Goal: Task Accomplishment & Management: Manage account settings

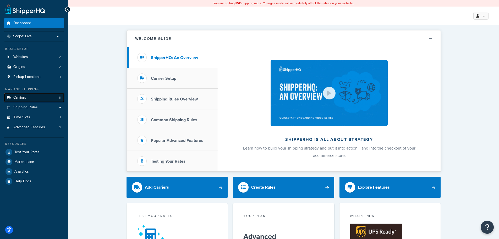
click at [18, 98] on span "Carriers" at bounding box center [19, 97] width 13 height 4
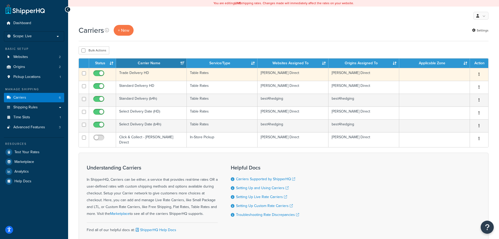
click at [480, 72] on button "button" at bounding box center [478, 74] width 7 height 8
click at [454, 82] on link "Edit" at bounding box center [457, 84] width 41 height 11
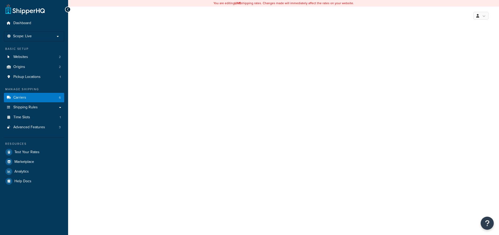
select select "25"
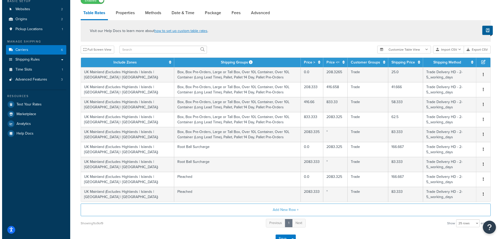
scroll to position [84, 0]
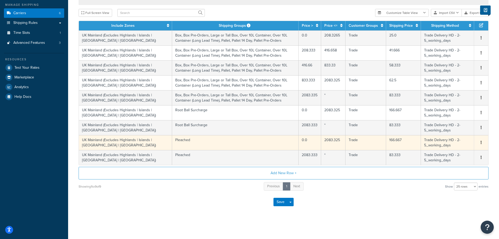
click at [105, 140] on td "UK Mainland (Excludes Highlands | Islands | [GEOGRAPHIC_DATA] | [GEOGRAPHIC_DAT…" at bounding box center [125, 142] width 93 height 15
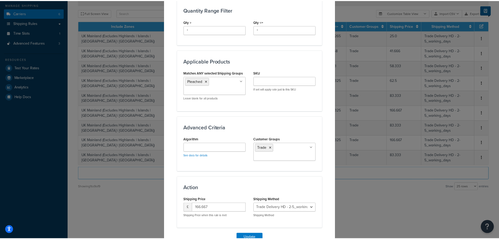
scroll to position [277, 0]
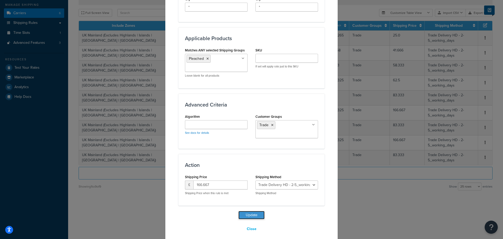
click at [249, 211] on button "Update" at bounding box center [251, 215] width 26 height 8
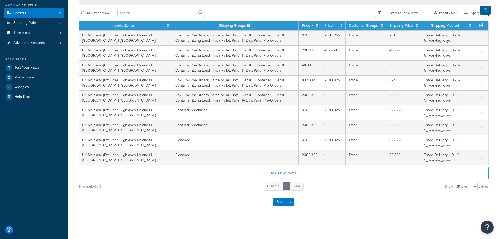
scroll to position [58, 0]
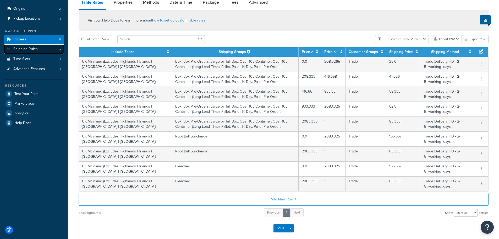
click at [35, 48] on span "Shipping Rules" at bounding box center [25, 49] width 24 height 4
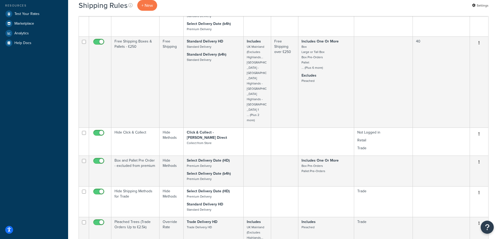
scroll to position [236, 0]
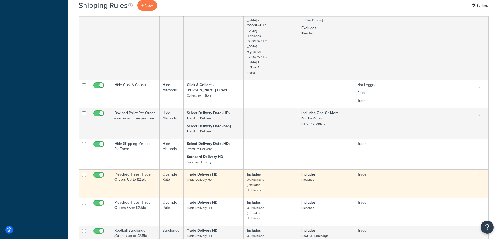
click at [127, 169] on td "Pleached Trees (Trade Orders Up to £2.5k)" at bounding box center [135, 183] width 48 height 28
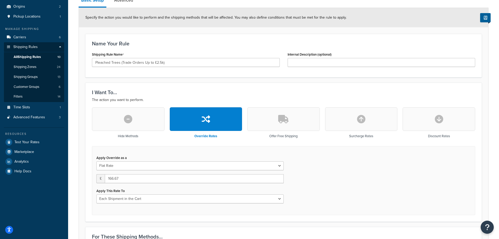
scroll to position [52, 0]
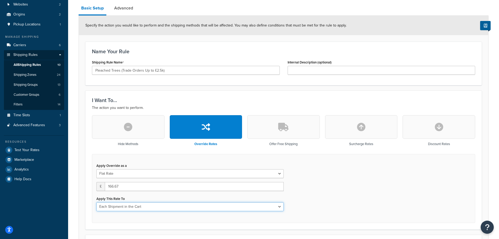
click at [281, 207] on select "Each Shipment in the Cart Each Shipping Group in the Cart Each Item within a Sh…" at bounding box center [189, 206] width 187 height 9
click at [368, 204] on div "Apply Override as a Flat Rate Percentage Flat Rate & Percentage £ 166.67 Apply …" at bounding box center [283, 188] width 383 height 69
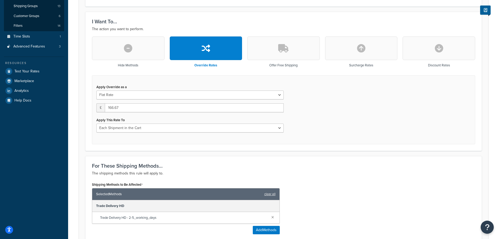
scroll to position [0, 0]
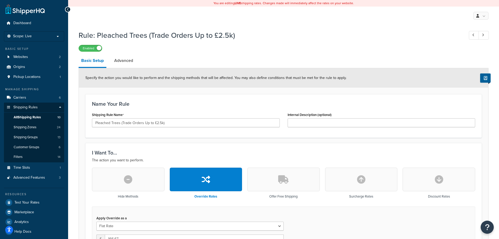
click at [296, 47] on div "Enabled" at bounding box center [284, 47] width 410 height 7
click at [34, 115] on span "All Shipping Rules" at bounding box center [27, 117] width 27 height 4
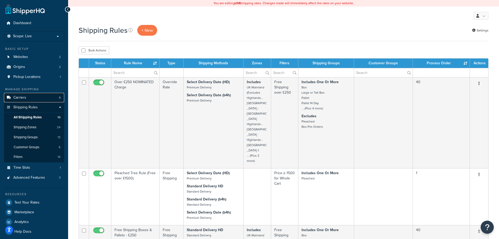
click at [24, 98] on span "Carriers" at bounding box center [19, 97] width 13 height 4
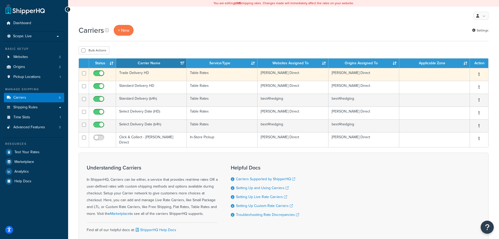
click at [480, 74] on button "button" at bounding box center [478, 74] width 7 height 8
click at [451, 82] on link "Edit" at bounding box center [457, 84] width 41 height 11
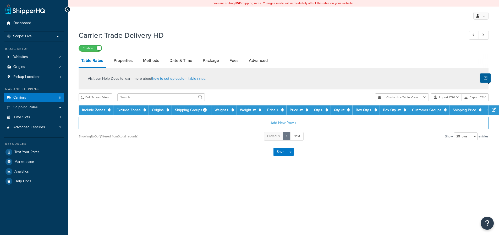
select select "25"
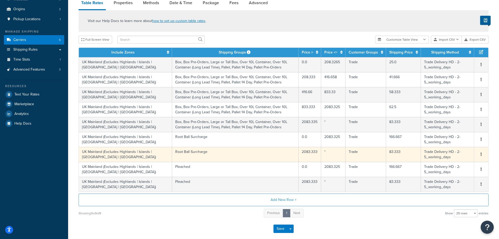
scroll to position [58, 0]
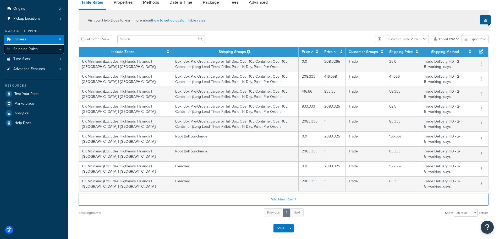
click at [27, 51] on span "Shipping Rules" at bounding box center [25, 49] width 24 height 4
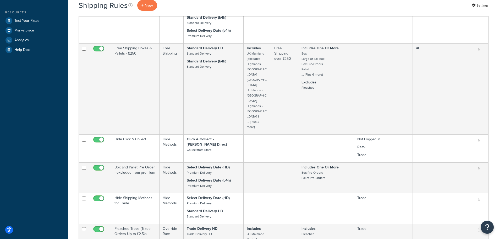
scroll to position [288, 0]
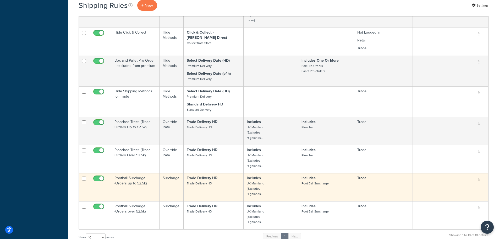
click at [101, 176] on input "checkbox" at bounding box center [99, 179] width 14 height 7
checkbox input "false"
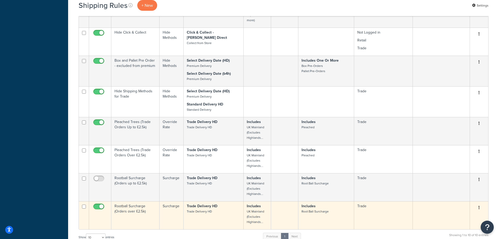
click at [102, 204] on input "checkbox" at bounding box center [99, 207] width 14 height 7
checkbox input "false"
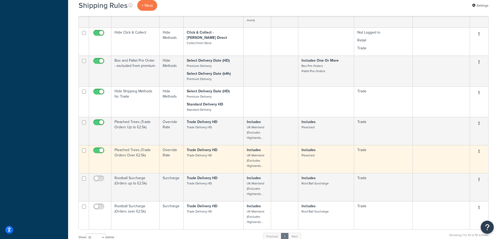
click at [100, 148] on input "checkbox" at bounding box center [99, 151] width 14 height 7
checkbox input "false"
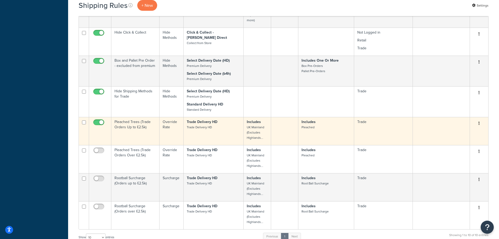
click at [102, 120] on input "checkbox" at bounding box center [99, 123] width 14 height 7
checkbox input "false"
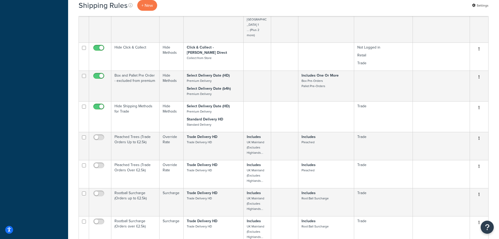
scroll to position [192, 0]
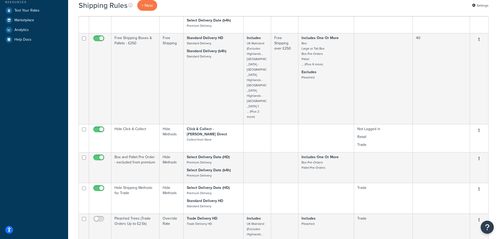
click at [35, 152] on div "Dashboard Scope: Live Development Integration Test Basic Setup Websites 2 Origi…" at bounding box center [34, 141] width 68 height 666
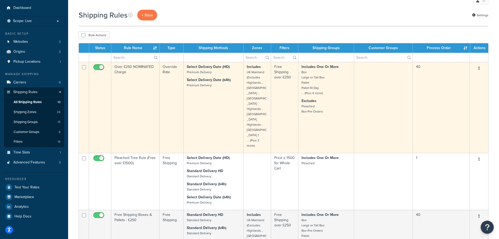
scroll to position [0, 0]
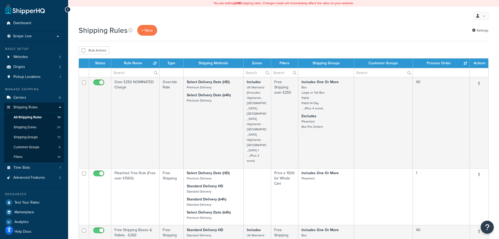
click at [201, 32] on div "Shipping Rules + New Settings" at bounding box center [284, 30] width 410 height 11
click at [357, 34] on div "Shipping Rules + New Settings" at bounding box center [284, 30] width 410 height 11
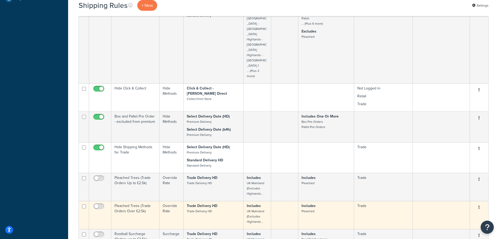
scroll to position [262, 0]
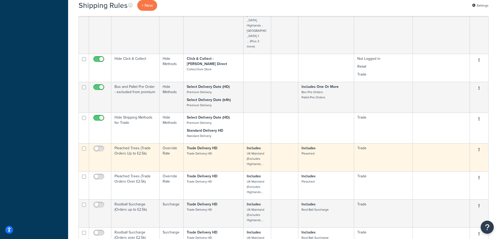
click at [84, 146] on input "checkbox" at bounding box center [84, 148] width 4 height 4
checkbox input "true"
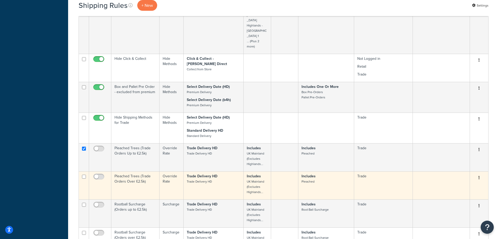
click at [82, 174] on input "checkbox" at bounding box center [84, 176] width 4 height 4
checkbox input "true"
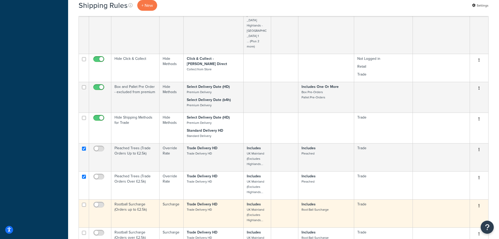
click at [85, 202] on input "checkbox" at bounding box center [84, 204] width 4 height 4
checkbox input "true"
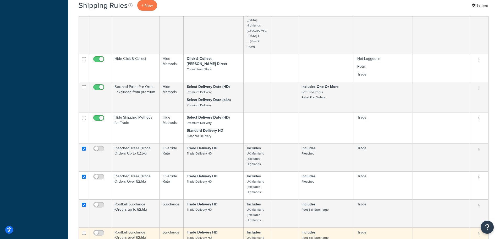
click at [84, 230] on input "checkbox" at bounding box center [84, 232] width 4 height 4
checkbox input "true"
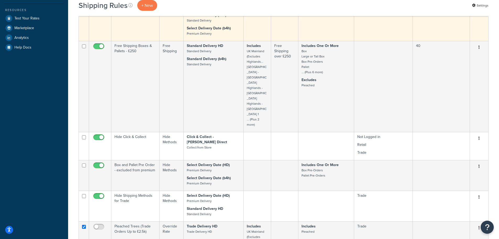
scroll to position [26, 0]
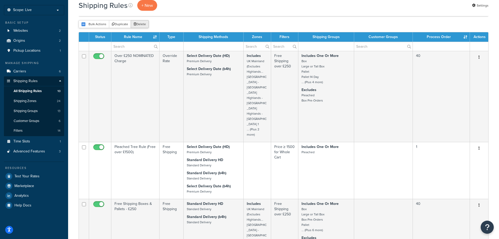
click at [140, 25] on button "Delete" at bounding box center [140, 24] width 18 height 8
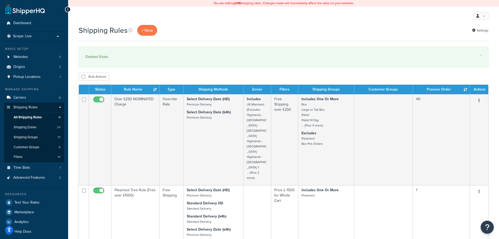
click at [241, 28] on div "Shipping Rules + New Settings" at bounding box center [284, 30] width 410 height 11
